Goal: Use online tool/utility: Utilize a website feature to perform a specific function

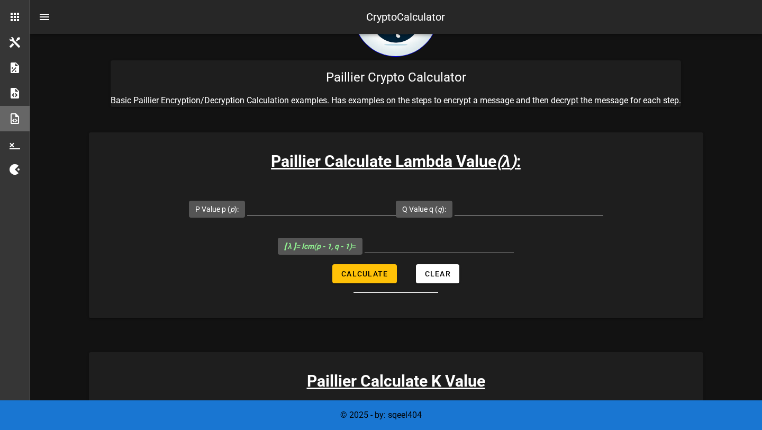
scroll to position [71, 0]
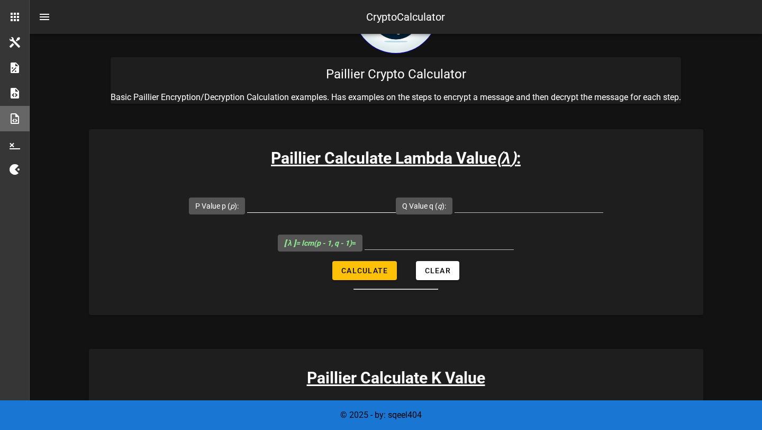
click at [308, 209] on input "P Value p ( p ):" at bounding box center [321, 203] width 149 height 17
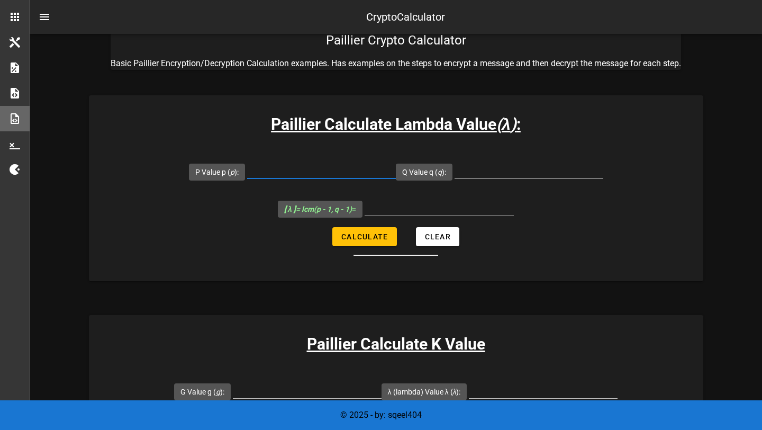
scroll to position [106, 0]
click at [299, 176] on input "P Value p ( p ):" at bounding box center [321, 169] width 149 height 17
paste input "107"
type input "107"
click at [517, 172] on input "Q Value q ( q ):" at bounding box center [529, 169] width 149 height 17
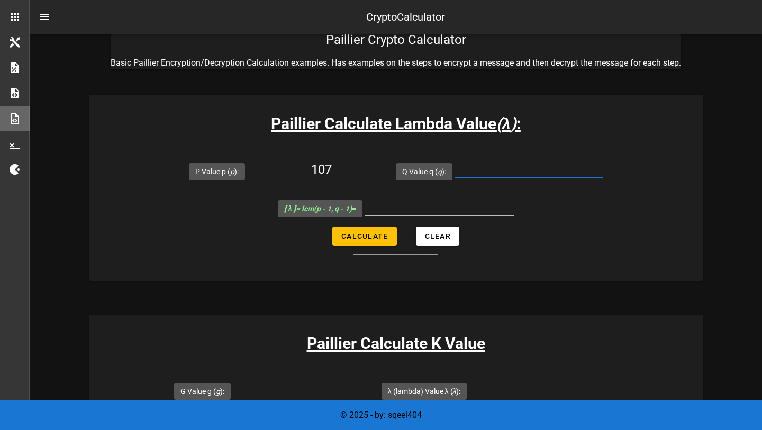
paste input "61"
type input "61"
click at [412, 201] on input "[ λ ] = lcm(p - 1, q - 1) =" at bounding box center [439, 206] width 149 height 17
click at [427, 205] on input "[ λ ] = lcm(p - 1, q - 1) =" at bounding box center [439, 206] width 149 height 17
click at [417, 208] on input "[ λ ] = lcm(p - 1, q - 1) =" at bounding box center [439, 206] width 149 height 17
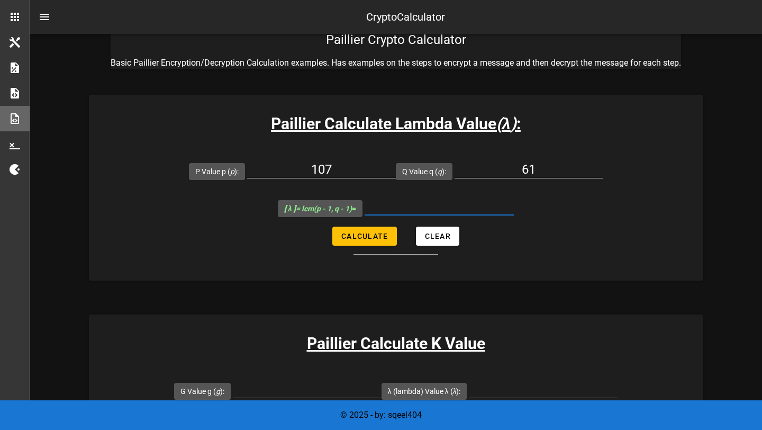
click at [417, 208] on input "[ λ ] = lcm(p - 1, q - 1) =" at bounding box center [439, 206] width 149 height 17
click at [365, 244] on button "Calculate" at bounding box center [364, 235] width 64 height 19
type input "3180"
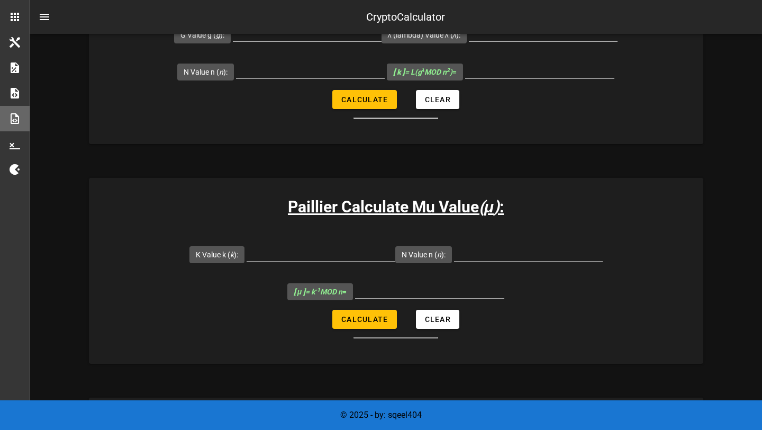
scroll to position [467, 0]
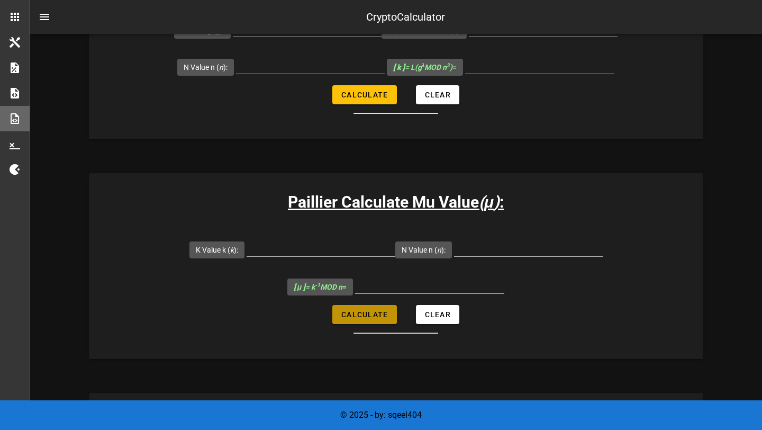
click at [364, 322] on button "Calculate" at bounding box center [364, 314] width 64 height 19
type input "All fields are required"
click at [356, 320] on button "Calculate" at bounding box center [364, 314] width 64 height 19
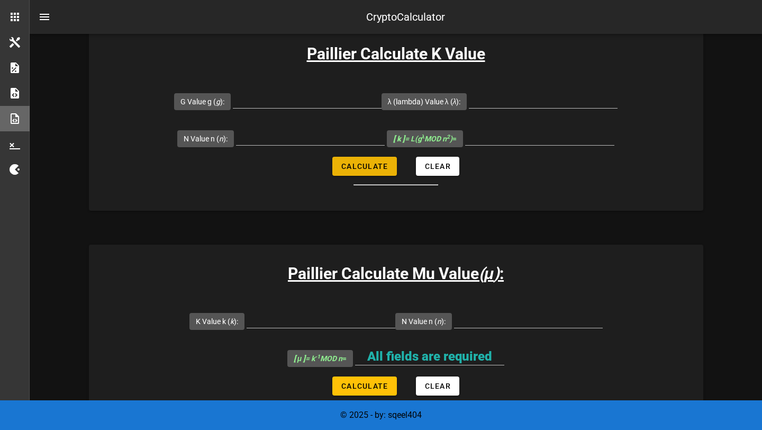
scroll to position [361, 0]
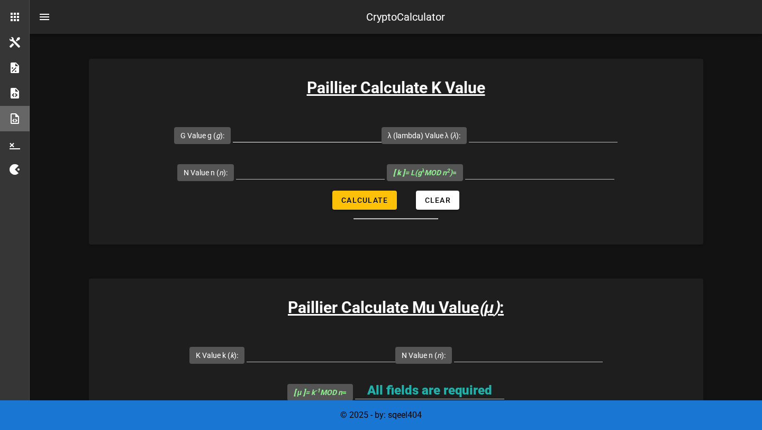
click at [308, 138] on input "G Value g ( g ):" at bounding box center [307, 133] width 149 height 17
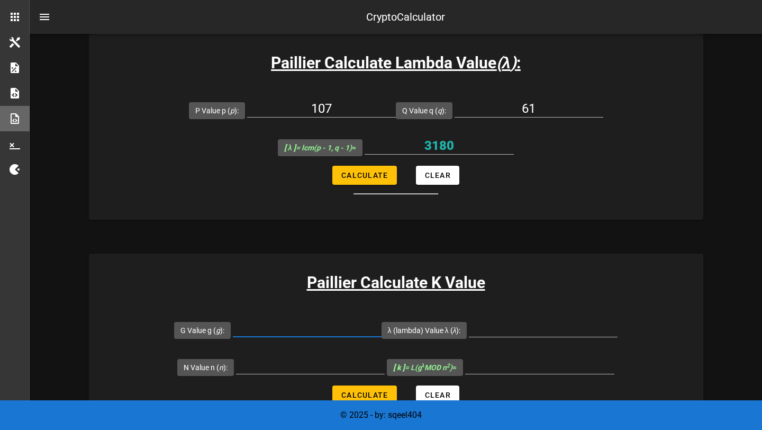
scroll to position [167, 0]
click at [441, 140] on input "3180" at bounding box center [439, 145] width 149 height 17
click at [502, 340] on div at bounding box center [543, 343] width 149 height 7
click at [501, 332] on input "λ (lambda) Value λ ( λ ):" at bounding box center [543, 327] width 149 height 17
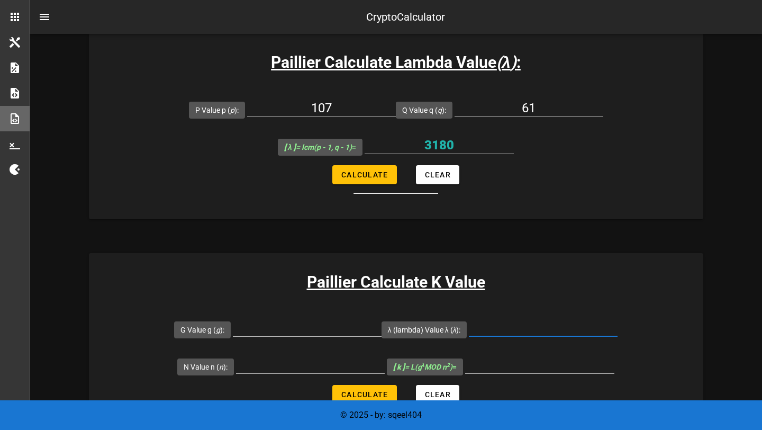
paste input "3180"
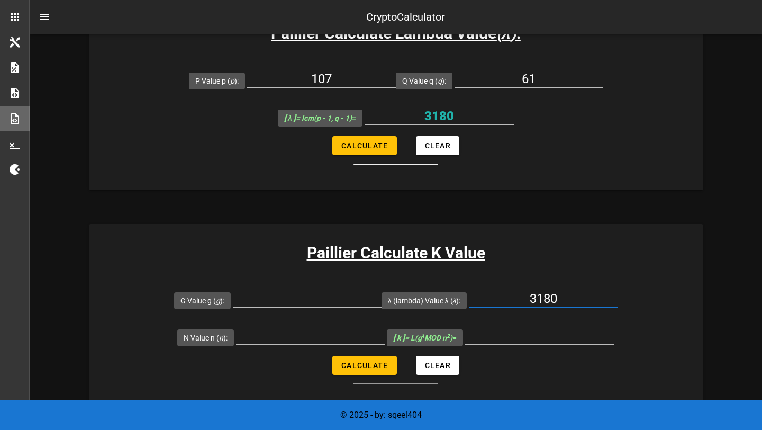
type input "3180"
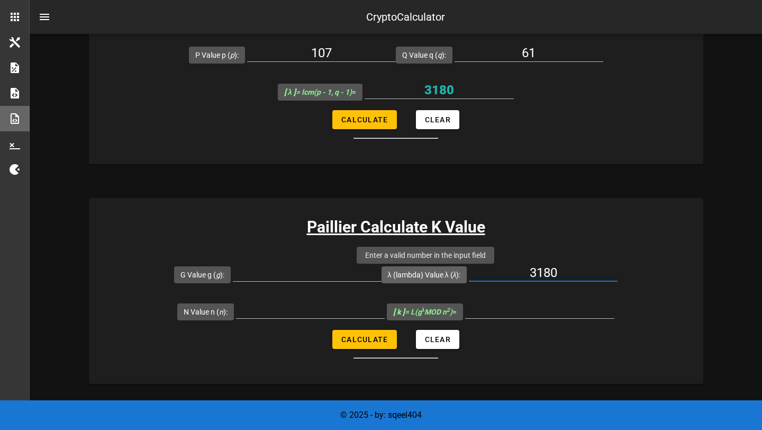
scroll to position [224, 0]
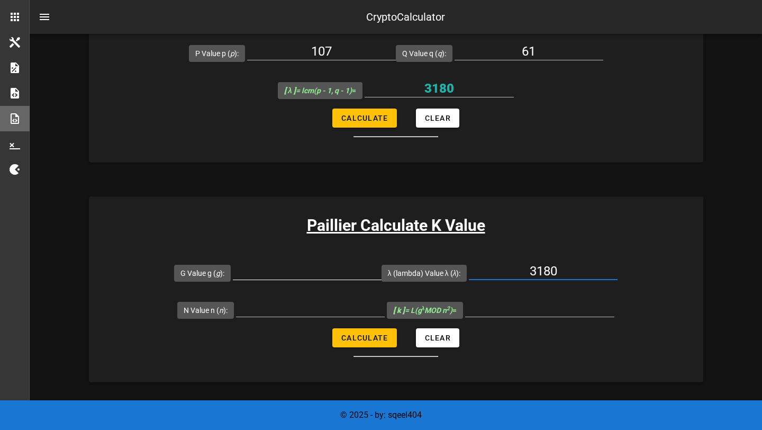
click at [329, 274] on input "G Value g ( g ):" at bounding box center [307, 270] width 149 height 17
paste input "33568362"
type input "33568362"
click at [299, 310] on input "N Value n ( n ):" at bounding box center [310, 307] width 149 height 17
paste input "5143"
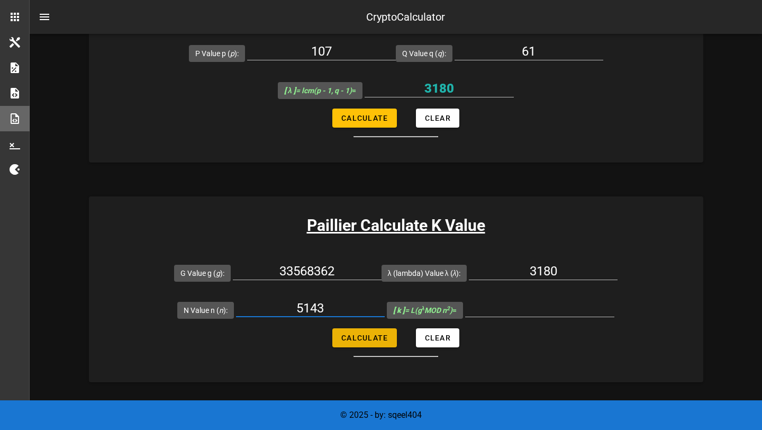
type input "5143"
click at [525, 310] on input "[ k ] = L(g λ MOD n 2 ) =" at bounding box center [539, 307] width 149 height 17
click at [525, 311] on input "[ k ] = L(g λ MOD n 2 ) =" at bounding box center [539, 307] width 149 height 17
click at [537, 309] on input "[ k ] = L(g λ MOD n 2 ) =" at bounding box center [539, 307] width 149 height 17
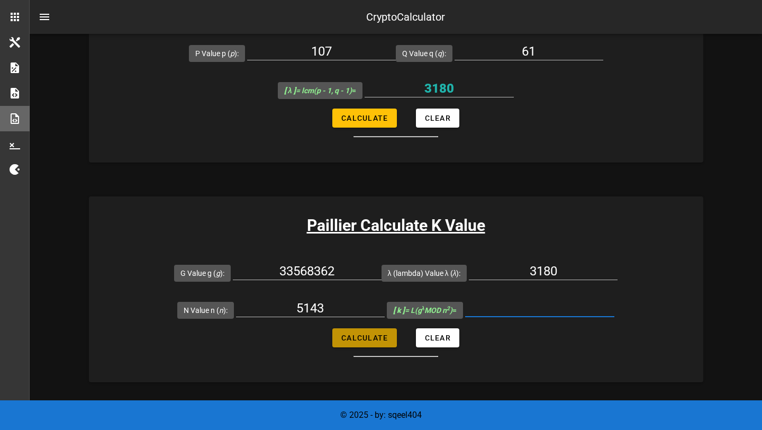
click at [378, 336] on span "Calculate" at bounding box center [364, 337] width 47 height 8
type input "3855"
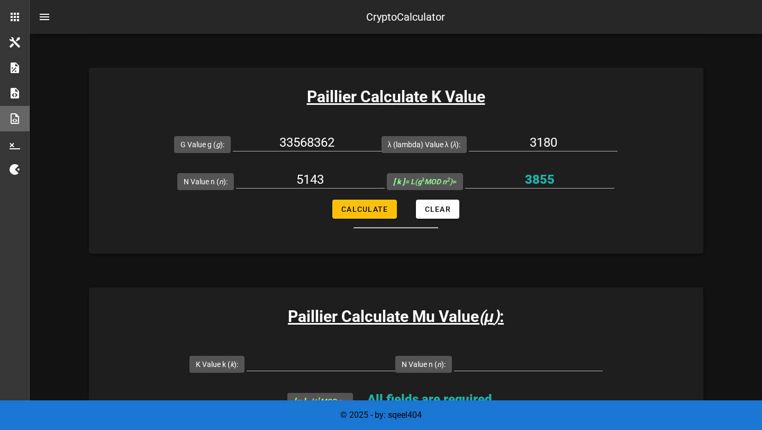
scroll to position [350, 0]
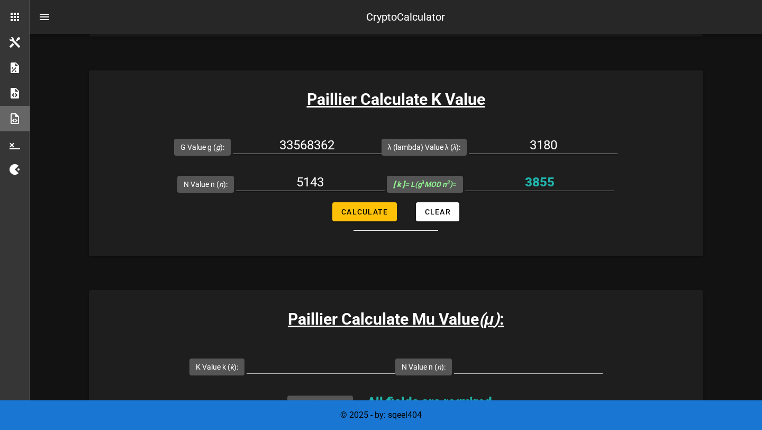
click at [317, 179] on input "5143" at bounding box center [310, 182] width 149 height 17
paste input "6527"
type input "6527"
click at [357, 215] on span "Calculate" at bounding box center [364, 211] width 47 height 8
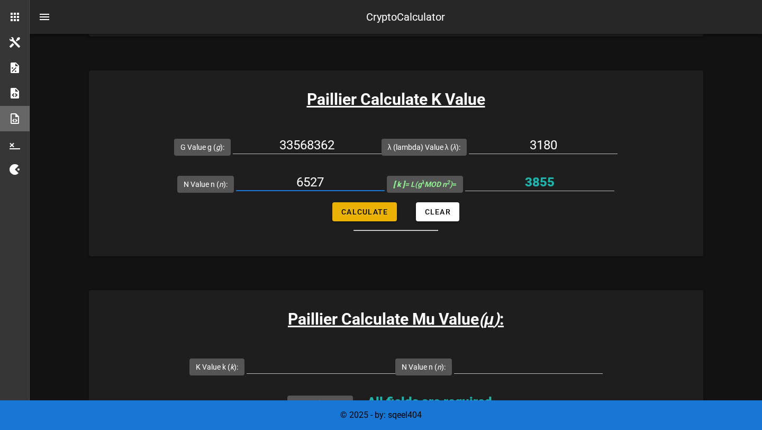
type input "4605"
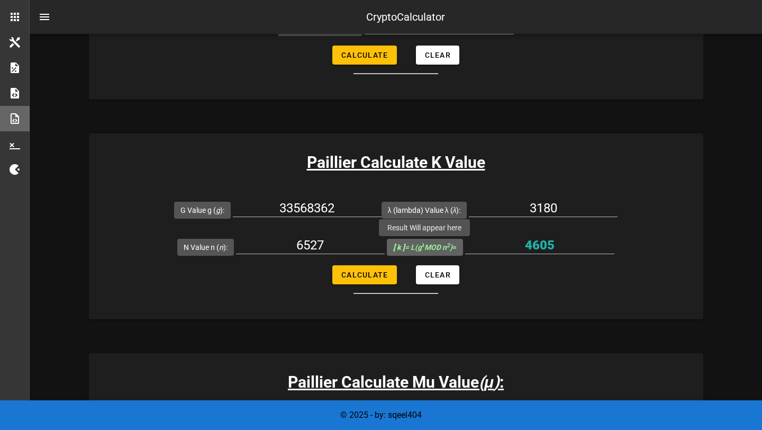
scroll to position [284, 0]
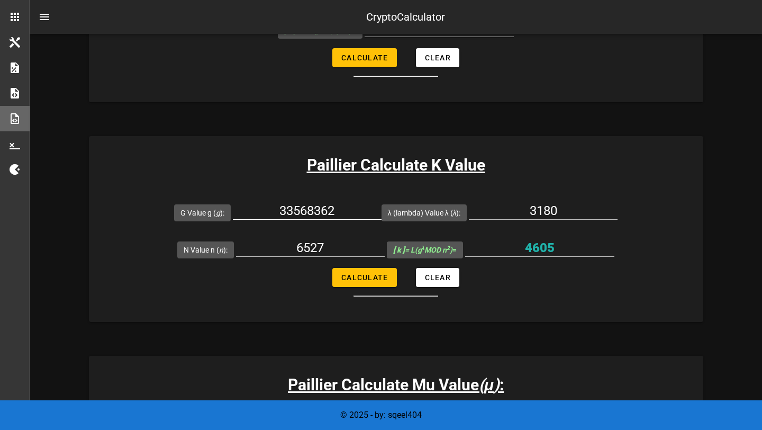
click at [316, 214] on input "33568362" at bounding box center [307, 210] width 149 height 17
paste input "7019"
type input "7019"
click at [367, 280] on span "Calculate" at bounding box center [364, 277] width 47 height 8
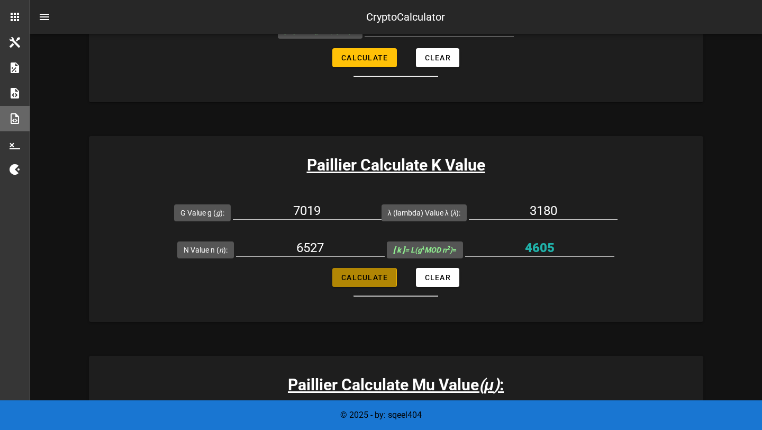
type input "5143"
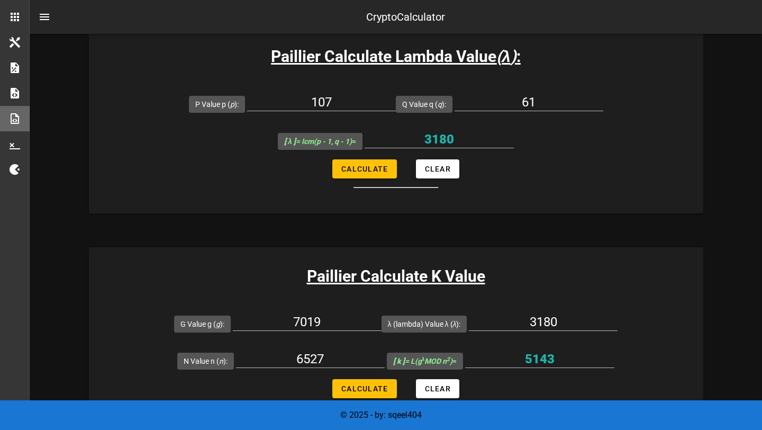
scroll to position [168, 0]
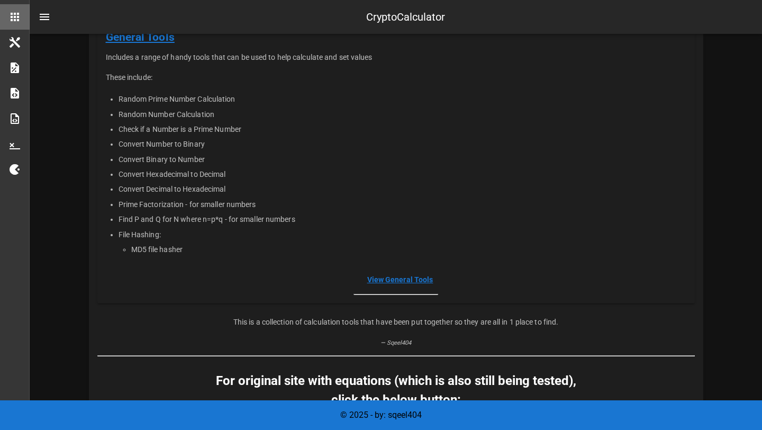
scroll to position [199, 0]
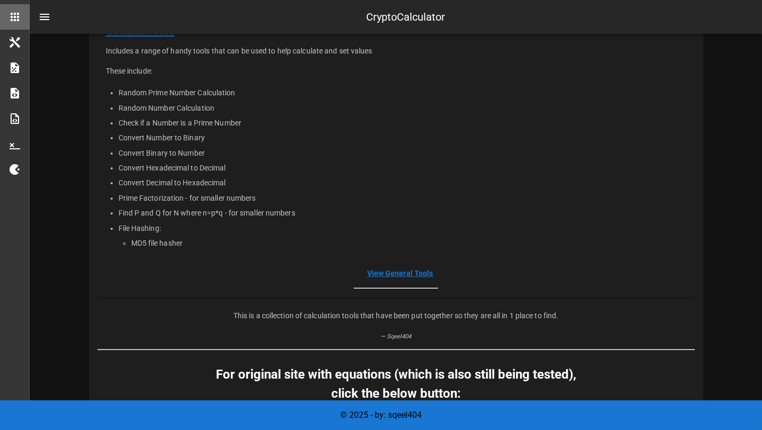
click at [400, 273] on link "View General Tools" at bounding box center [400, 273] width 66 height 8
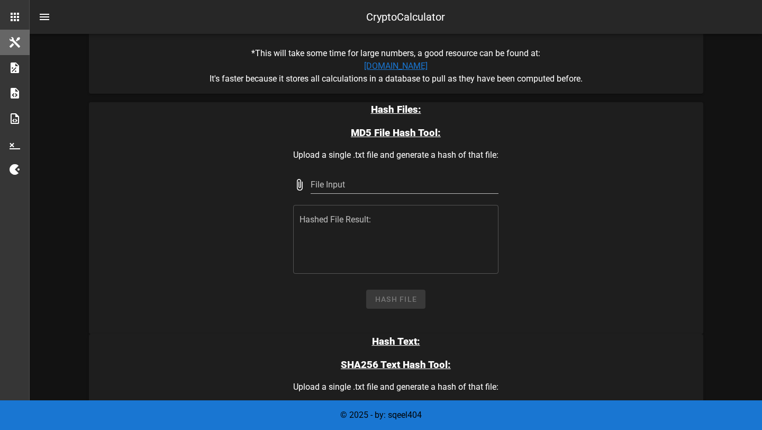
scroll to position [1872, 0]
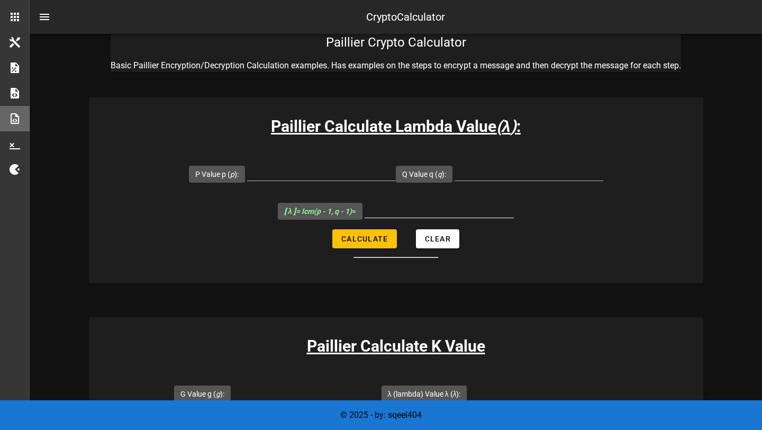
scroll to position [103, 0]
click at [491, 115] on h3 "Paillier Calculate Lambda Value ( λ ) :" at bounding box center [396, 127] width 614 height 24
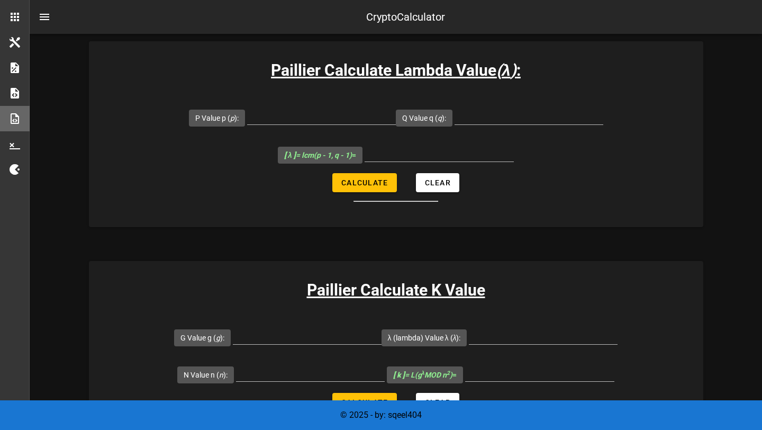
scroll to position [155, 0]
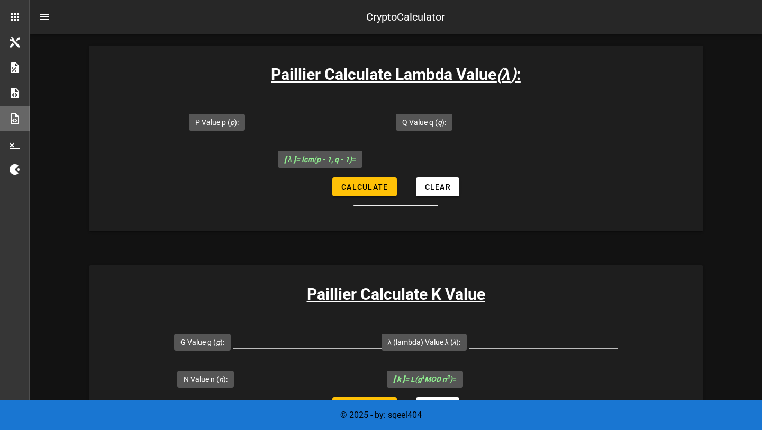
click at [301, 123] on input "P Value p ( p ):" at bounding box center [321, 120] width 149 height 17
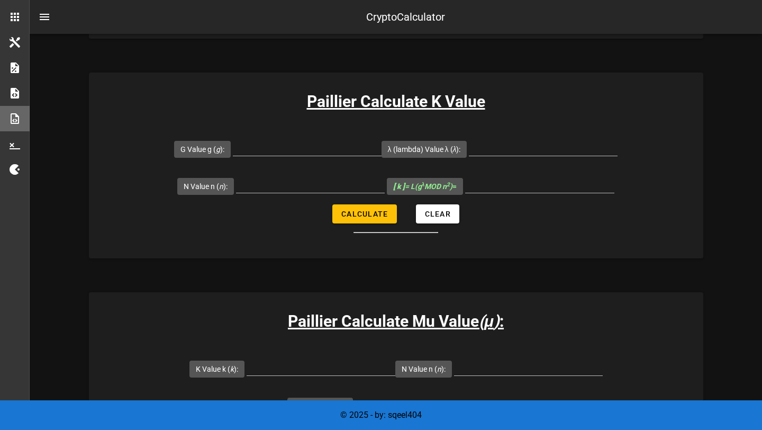
scroll to position [343, 0]
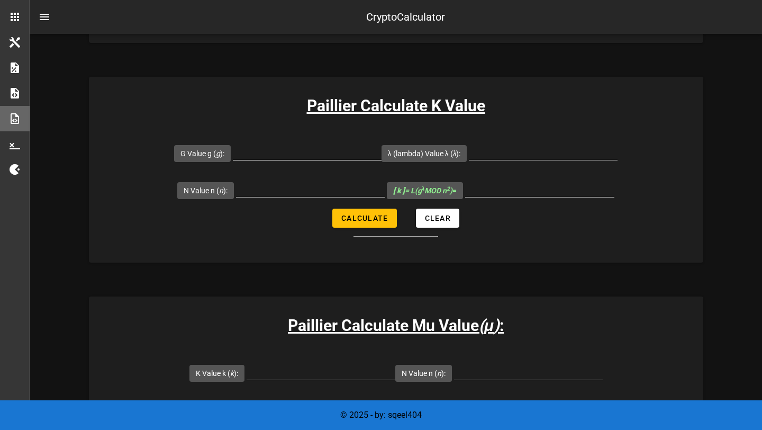
click at [273, 152] on input "G Value g ( g ):" at bounding box center [307, 151] width 149 height 17
paste input "7019"
type input "7019"
click at [296, 186] on input "N Value n ( n ):" at bounding box center [310, 188] width 149 height 17
paste input "6527"
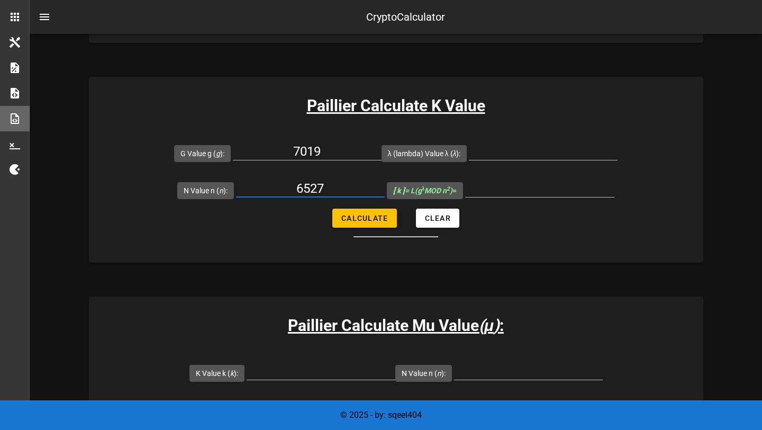
type input "6527"
click at [534, 153] on input "λ (lambda) Value λ ( λ ):" at bounding box center [543, 151] width 149 height 17
paste input "3180"
type input "3180"
click at [365, 225] on button "Calculate" at bounding box center [364, 217] width 64 height 19
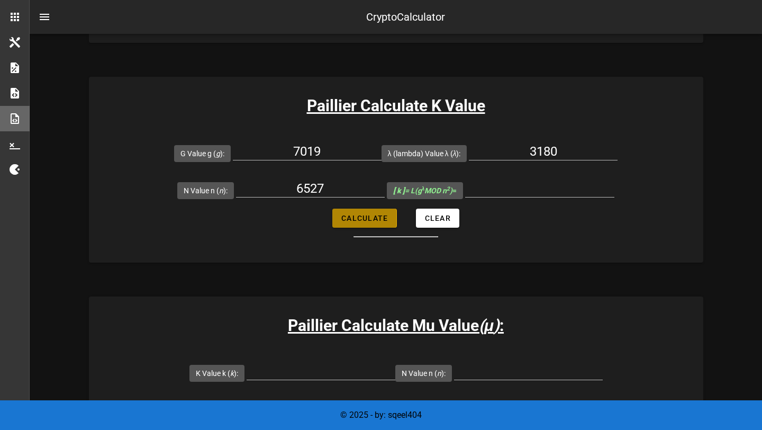
type input "5143"
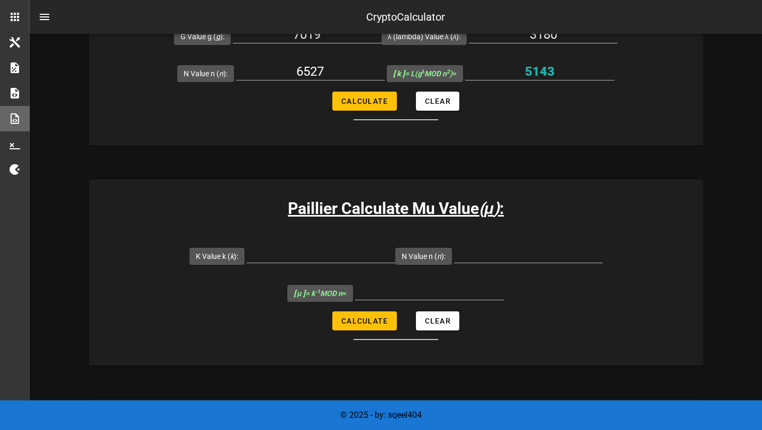
scroll to position [458, 0]
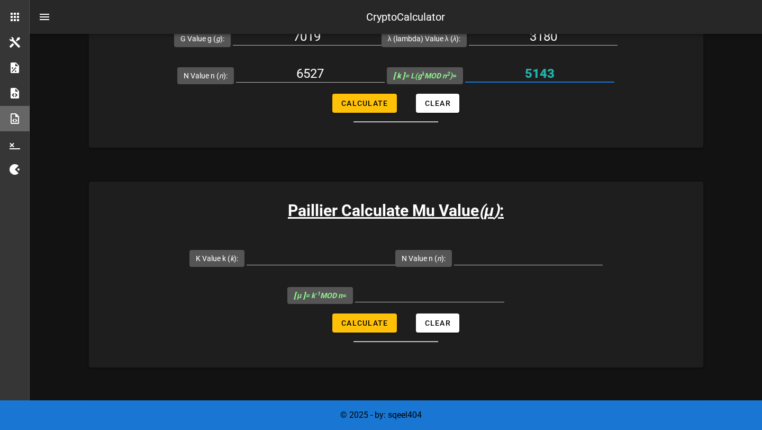
click at [537, 73] on input "5143" at bounding box center [539, 73] width 149 height 17
click at [288, 254] on input "K Value k ( k ):" at bounding box center [321, 256] width 149 height 17
paste input "5143"
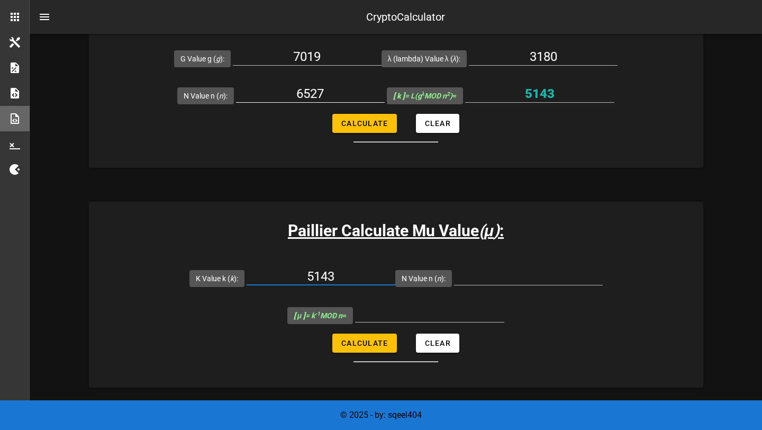
type input "5143"
click at [307, 95] on input "6527" at bounding box center [310, 93] width 149 height 17
click at [503, 284] on div at bounding box center [528, 276] width 149 height 17
paste input "6527"
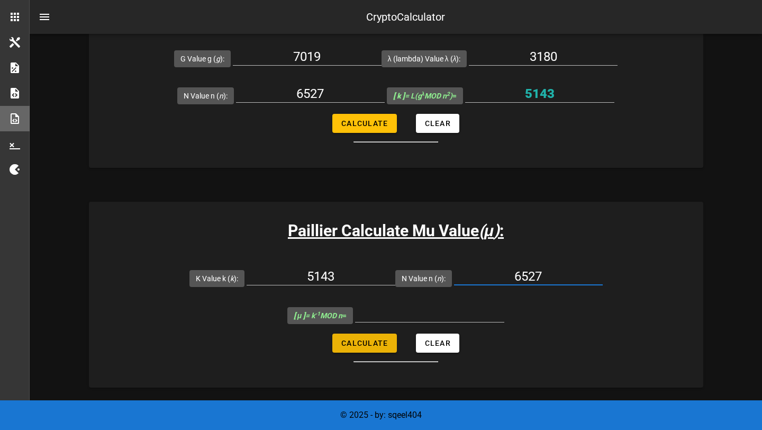
type input "6527"
click at [362, 347] on button "Calculate" at bounding box center [364, 342] width 64 height 19
type input "6145"
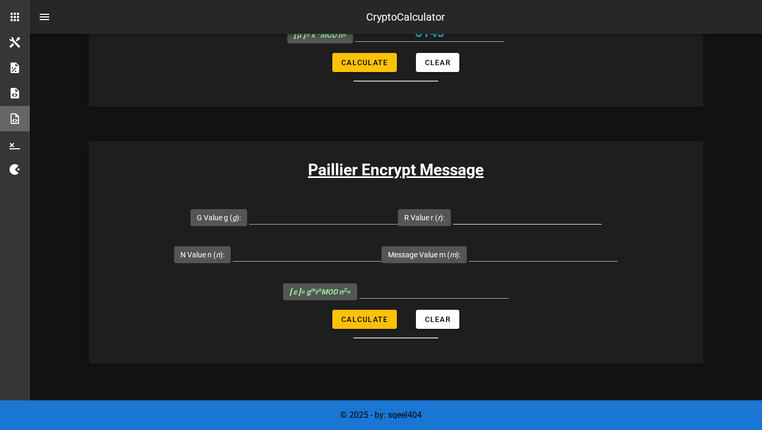
scroll to position [722, 0]
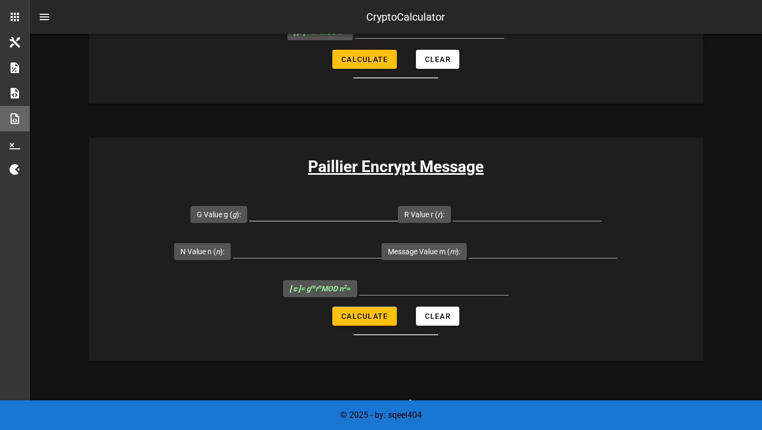
click at [316, 213] on input "G Value g ( g ):" at bounding box center [323, 212] width 149 height 17
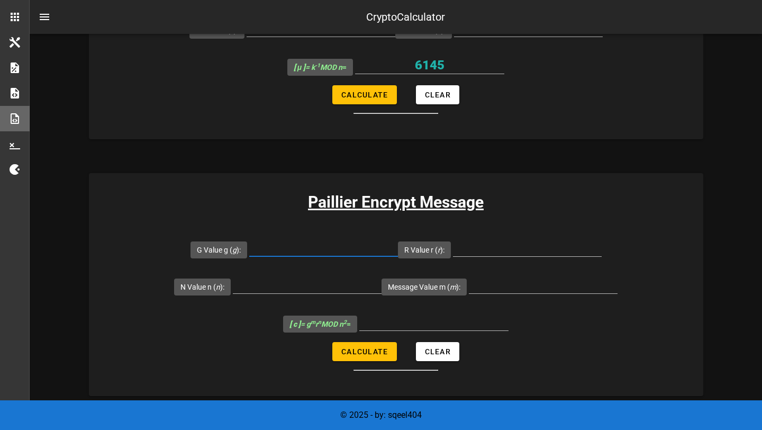
scroll to position [687, 0]
click at [508, 281] on input "Message Value m ( m ):" at bounding box center [543, 284] width 149 height 17
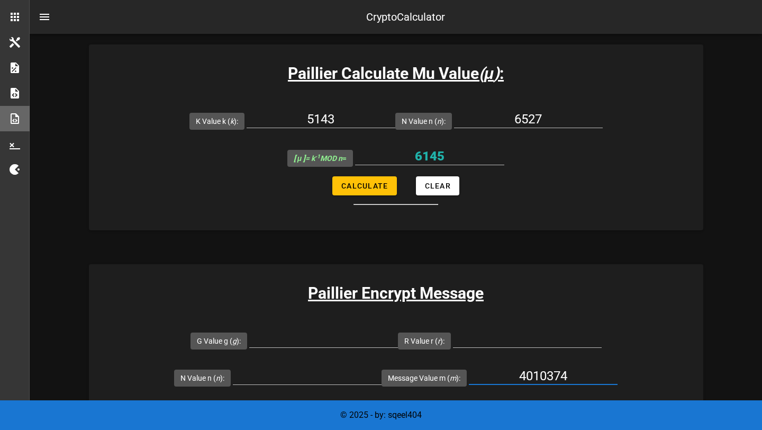
scroll to position [579, 0]
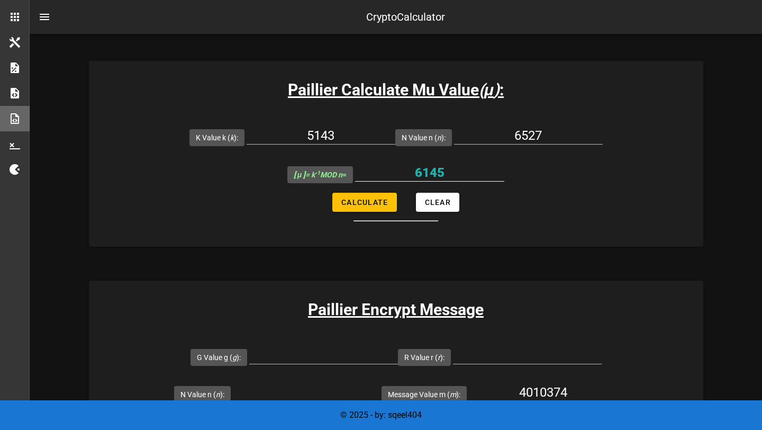
type input "4010374"
click at [429, 175] on input "6145" at bounding box center [429, 172] width 149 height 17
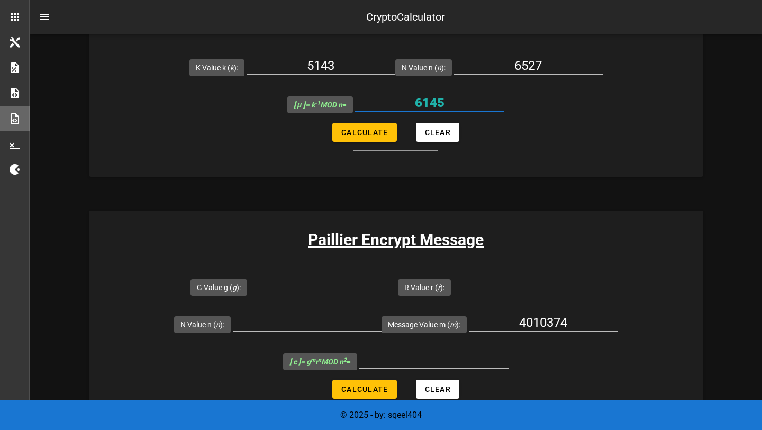
scroll to position [650, 0]
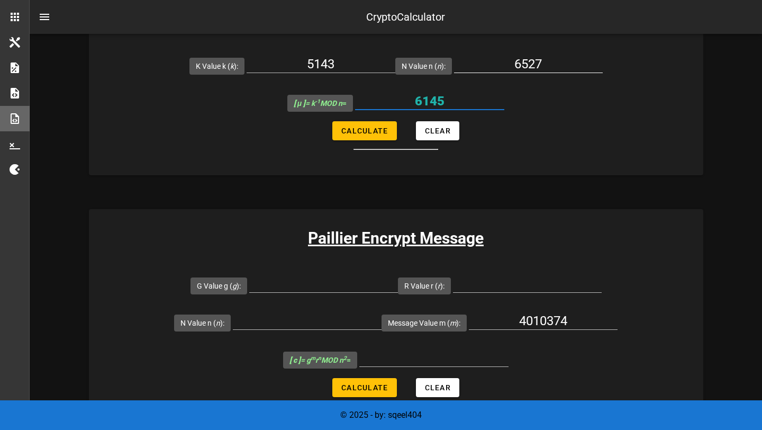
click at [524, 67] on input "6527" at bounding box center [528, 64] width 149 height 17
click at [275, 316] on input "N Value n ( n ):" at bounding box center [307, 320] width 149 height 17
paste input "6527"
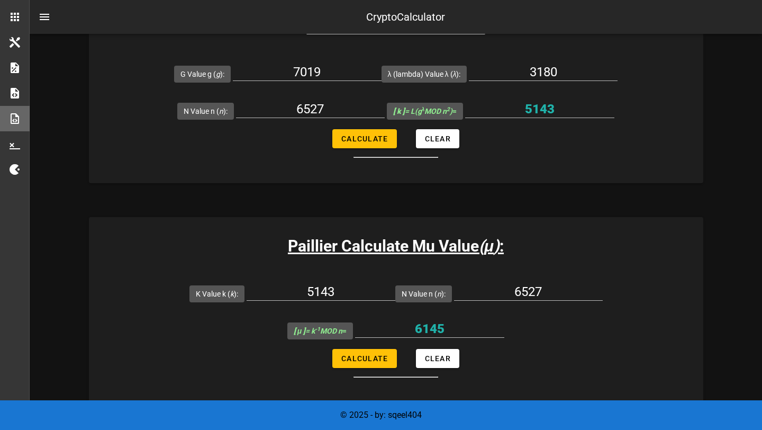
scroll to position [403, 0]
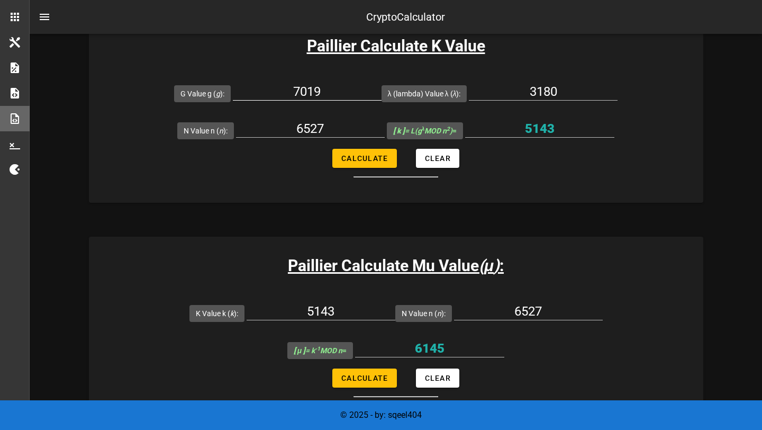
type input "6527"
click at [313, 89] on input "7019" at bounding box center [307, 91] width 149 height 17
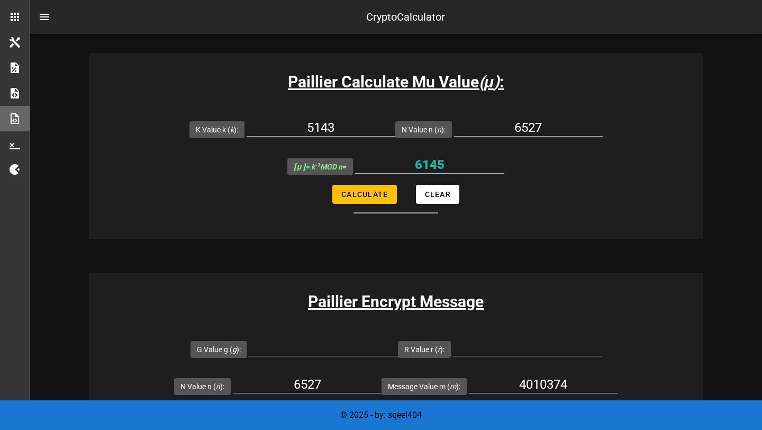
scroll to position [604, 0]
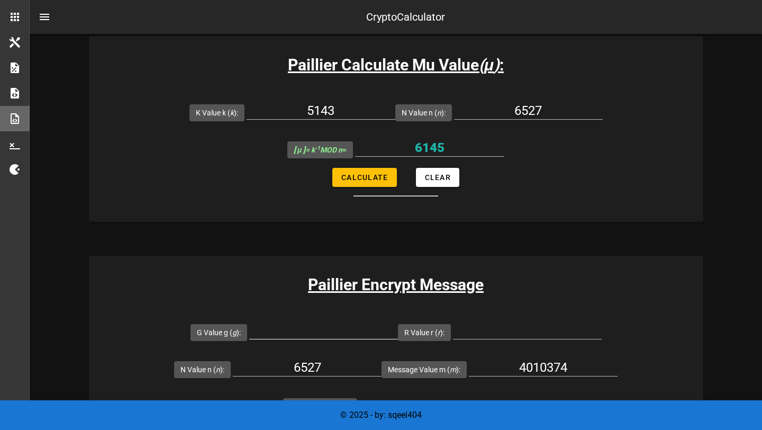
click at [312, 331] on input "G Value g ( g ):" at bounding box center [323, 330] width 149 height 17
paste input "7019"
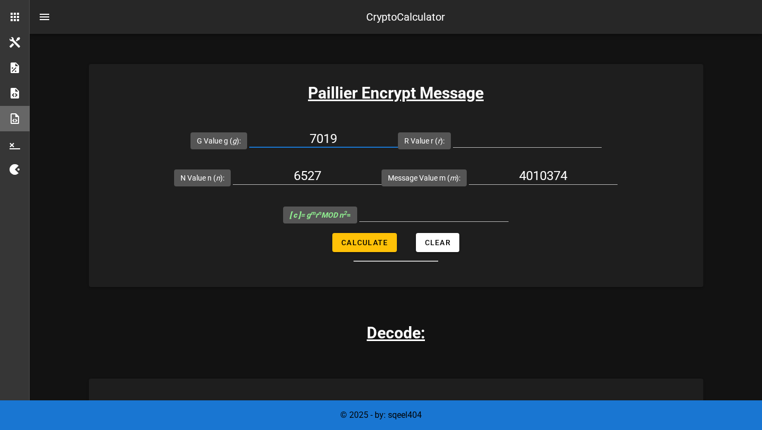
scroll to position [796, 0]
type input "7019"
click at [494, 137] on input "R Value r ( r ):" at bounding box center [527, 138] width 149 height 17
type input "71"
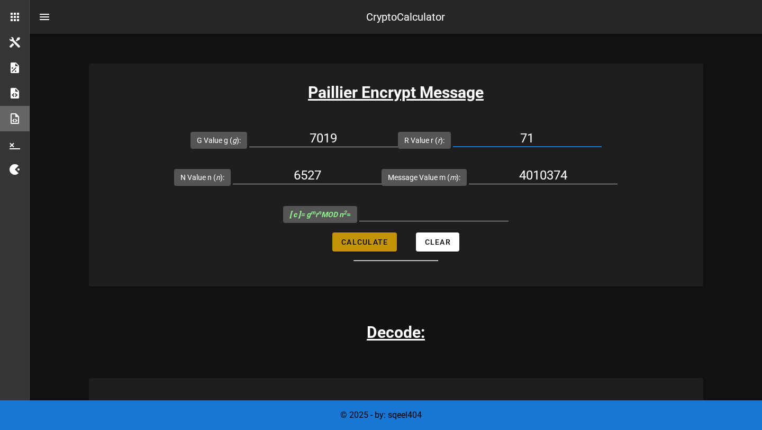
click at [358, 240] on span "Calculate" at bounding box center [364, 242] width 47 height 8
type input "37529176"
click at [544, 177] on input "4010374" at bounding box center [543, 175] width 149 height 17
type input "256"
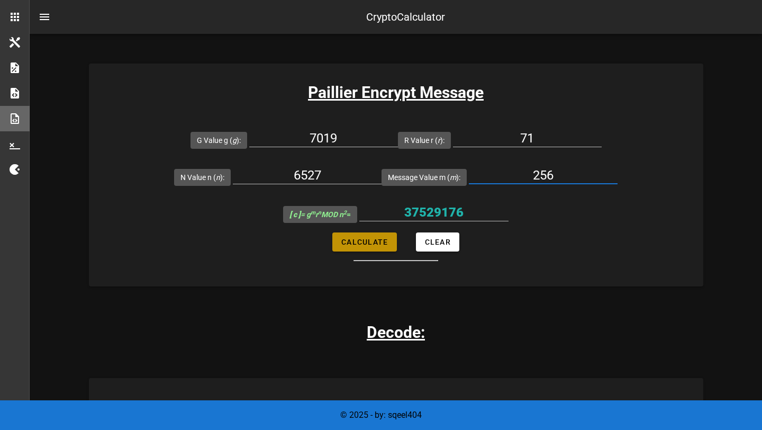
click at [359, 241] on span "Calculate" at bounding box center [364, 242] width 47 height 8
type input "22787030"
click at [531, 256] on form "G Value g ( g ): 7019 R Value r ( r ): 71 N Value n ( n ): 6527 Message Value m…" at bounding box center [396, 191] width 614 height 140
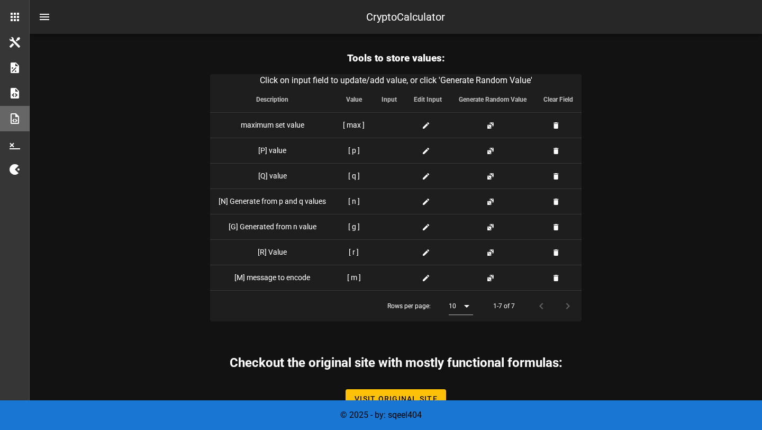
scroll to position [1374, 0]
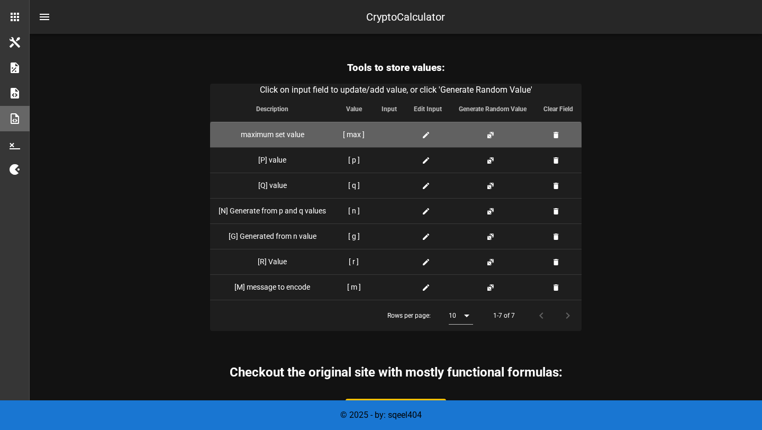
click at [422, 135] on icon at bounding box center [426, 135] width 8 height 8
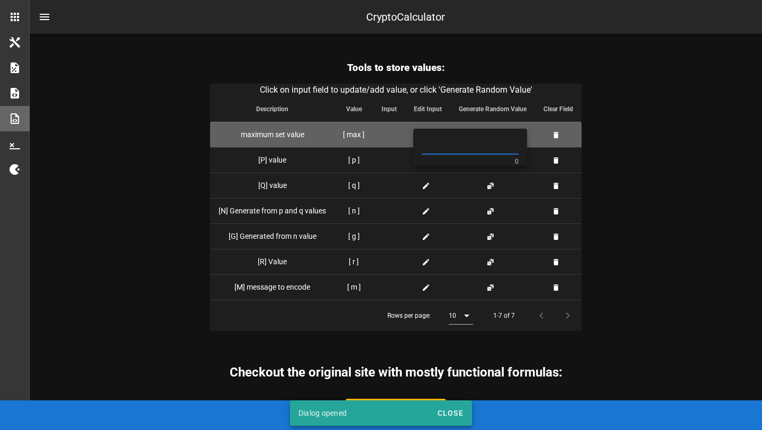
click at [304, 137] on td "maximum set value" at bounding box center [272, 134] width 124 height 25
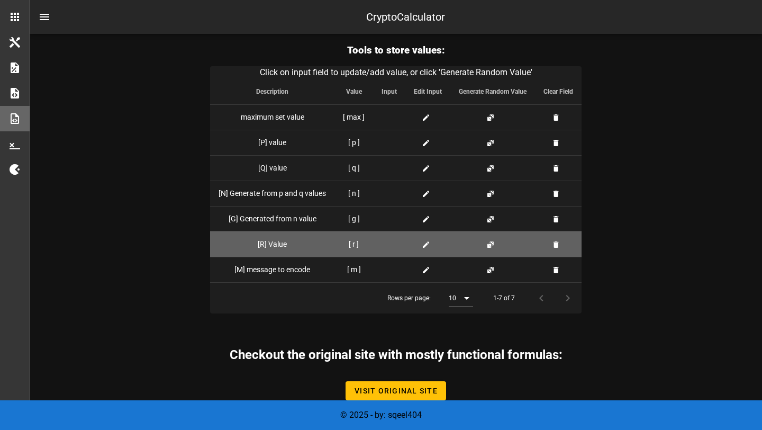
scroll to position [1414, 0]
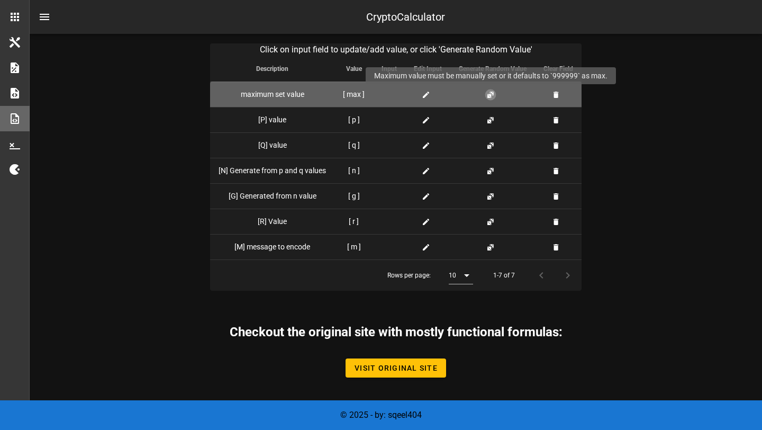
click at [489, 90] on button "button" at bounding box center [490, 94] width 8 height 8
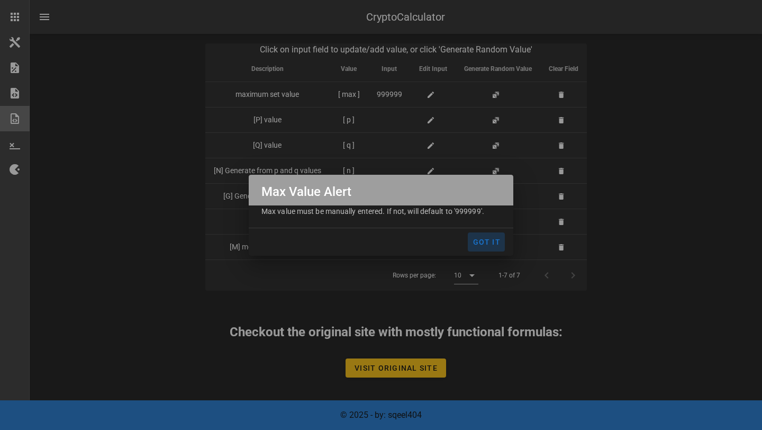
click at [489, 239] on span "Got It" at bounding box center [486, 242] width 29 height 8
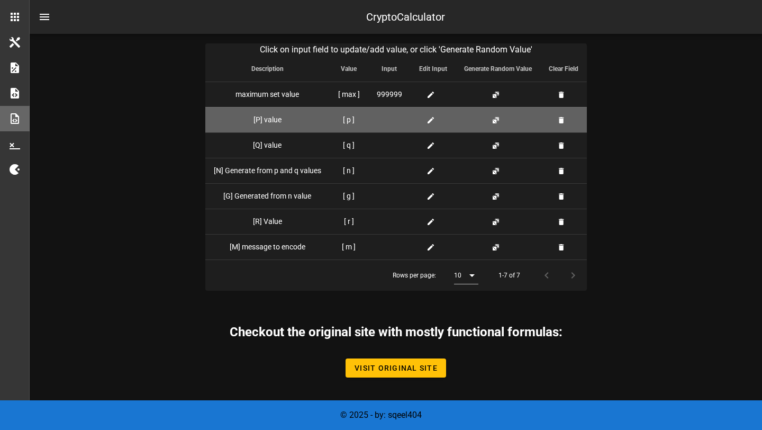
click at [494, 111] on td at bounding box center [498, 119] width 85 height 25
click at [494, 119] on button "button" at bounding box center [496, 120] width 8 height 8
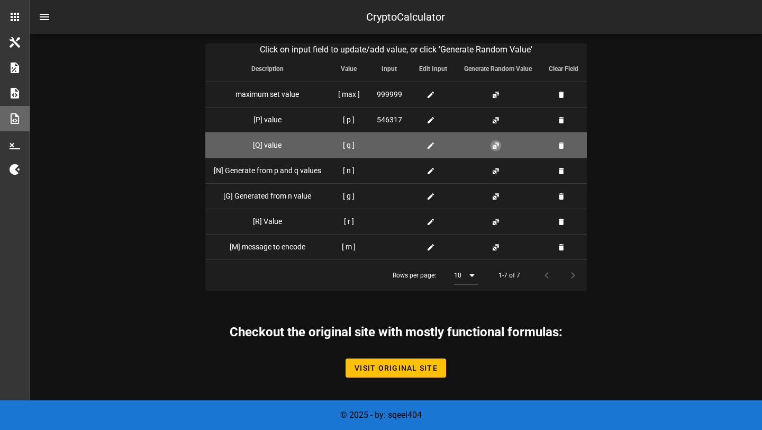
click at [494, 148] on button "button" at bounding box center [496, 145] width 8 height 8
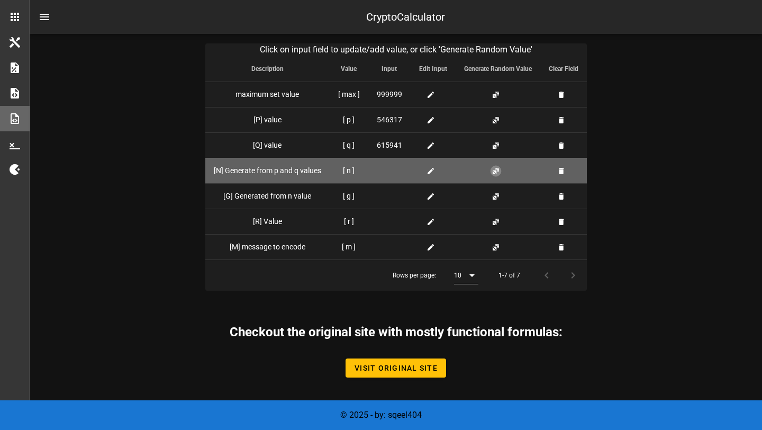
click at [494, 170] on button "button" at bounding box center [496, 171] width 8 height 8
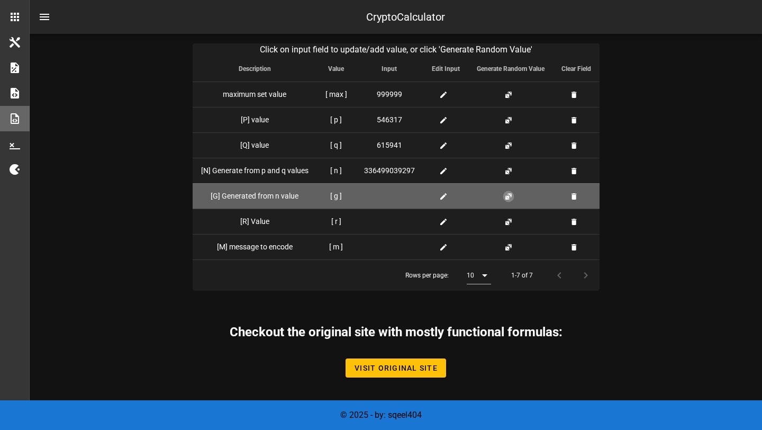
click at [504, 196] on button "button" at bounding box center [508, 196] width 8 height 8
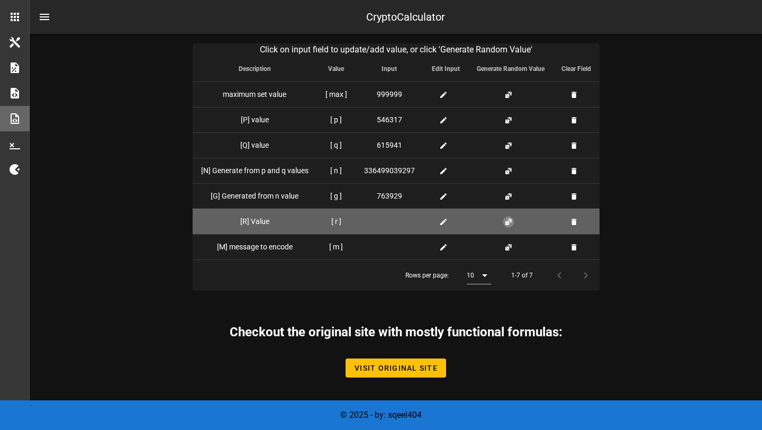
click at [510, 223] on button "button" at bounding box center [508, 221] width 8 height 8
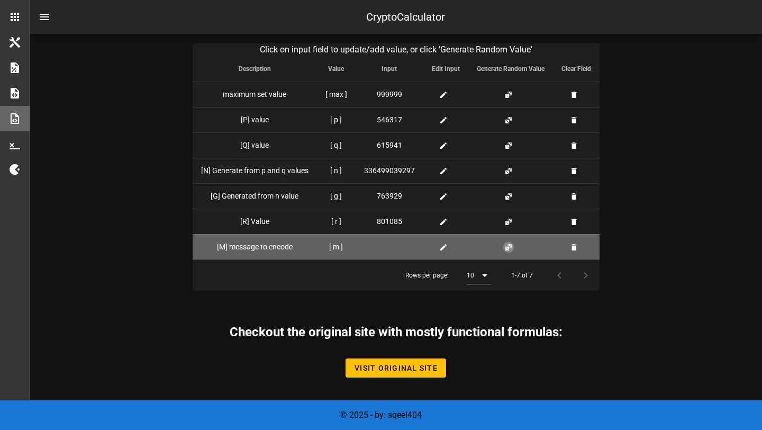
click at [511, 246] on button "button" at bounding box center [508, 247] width 8 height 8
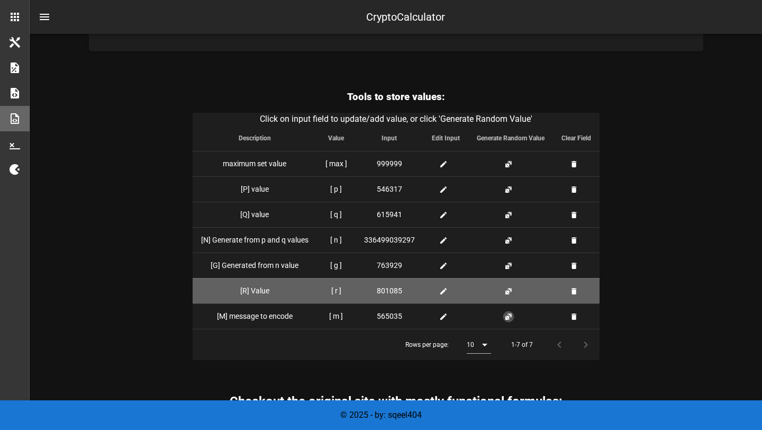
scroll to position [1342, 0]
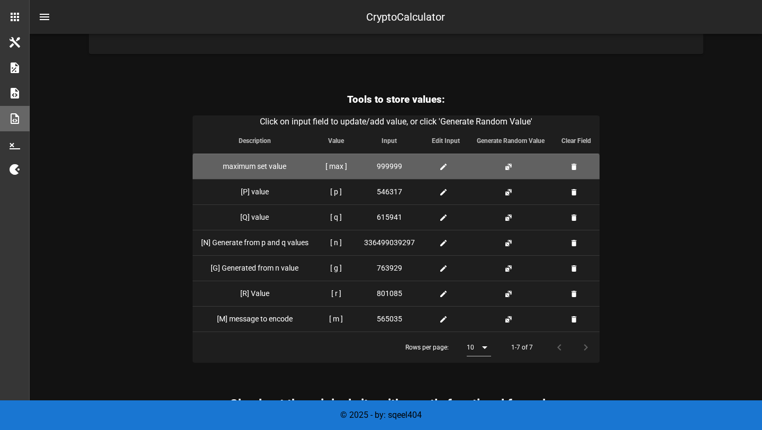
click at [338, 168] on td "[ max ]" at bounding box center [336, 165] width 39 height 25
click at [353, 168] on td "[ max ]" at bounding box center [336, 165] width 39 height 25
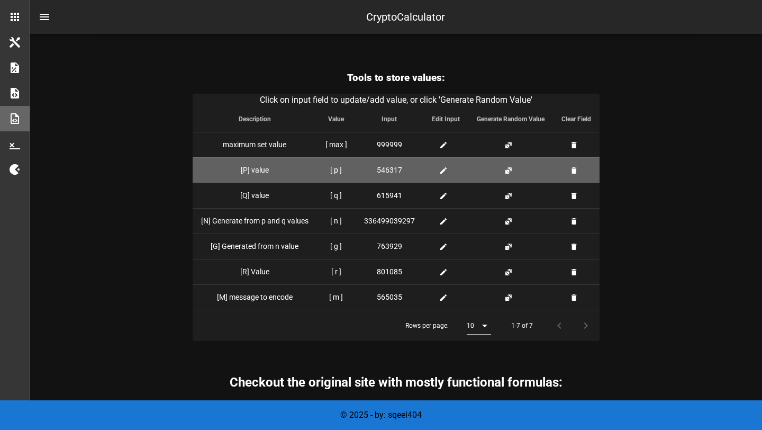
scroll to position [1377, 0]
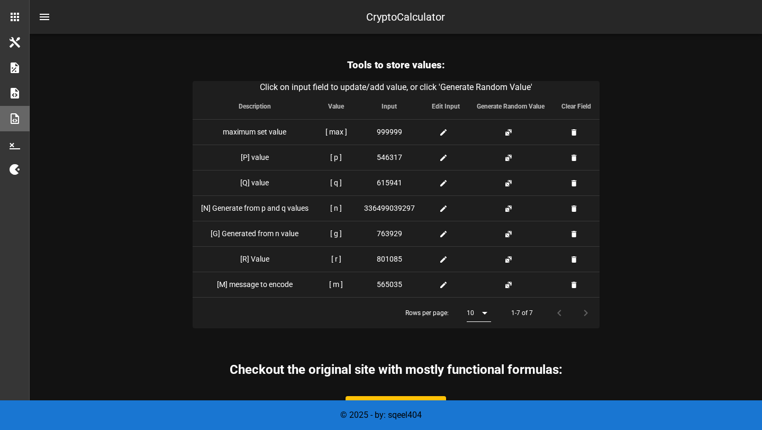
click at [485, 311] on icon at bounding box center [484, 312] width 13 height 13
click at [483, 377] on div "15" at bounding box center [481, 371] width 10 height 23
click at [481, 308] on icon at bounding box center [484, 312] width 13 height 13
click at [482, 339] on div "10" at bounding box center [481, 345] width 10 height 23
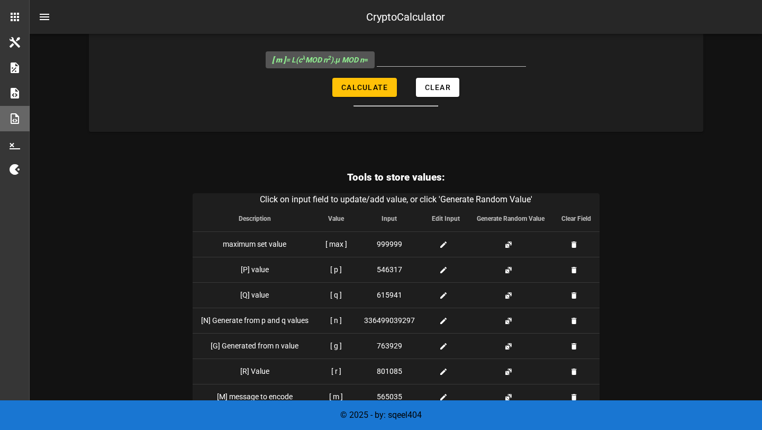
scroll to position [1414, 0]
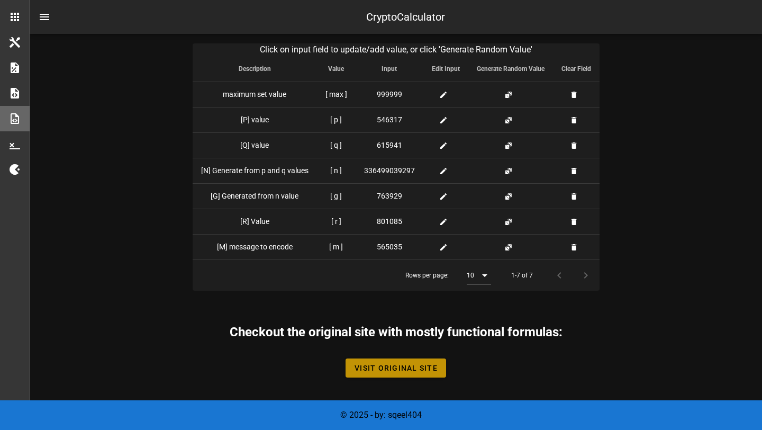
click at [413, 370] on span "Visit Original Site" at bounding box center [396, 367] width 84 height 8
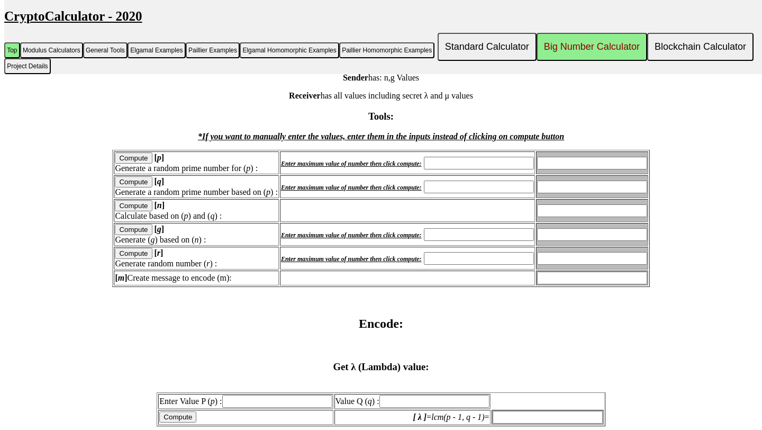
scroll to position [2470, 0]
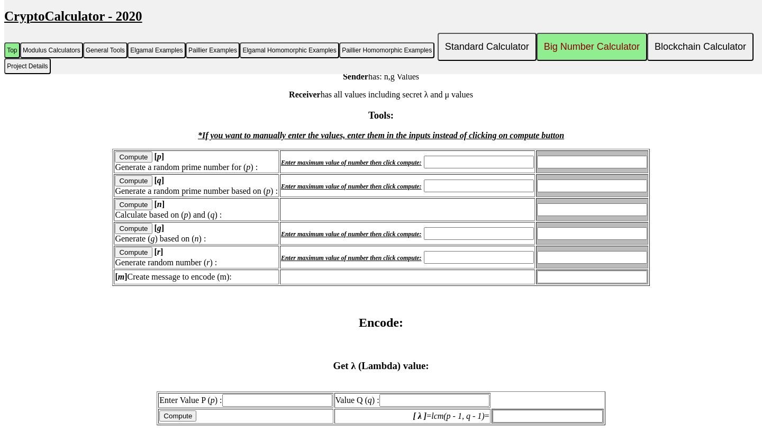
click at [480, 263] on input "text" at bounding box center [479, 257] width 110 height 13
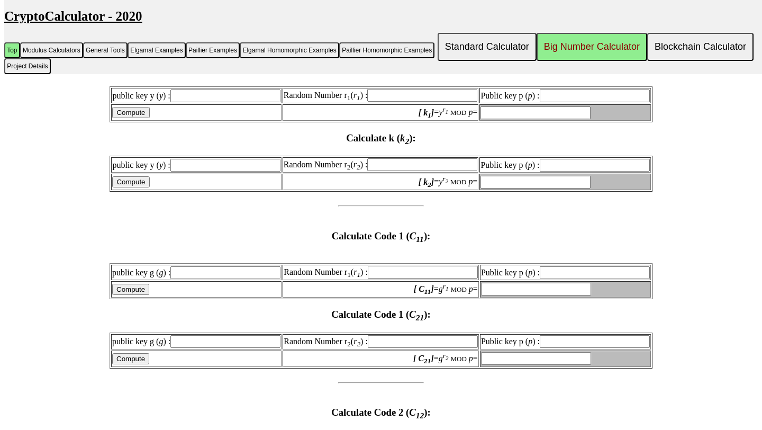
scroll to position [3612, 0]
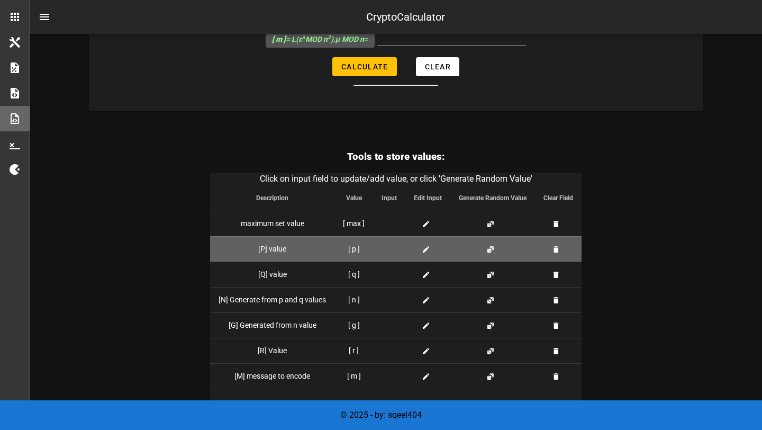
scroll to position [1414, 0]
